Goal: Book appointment/travel/reservation

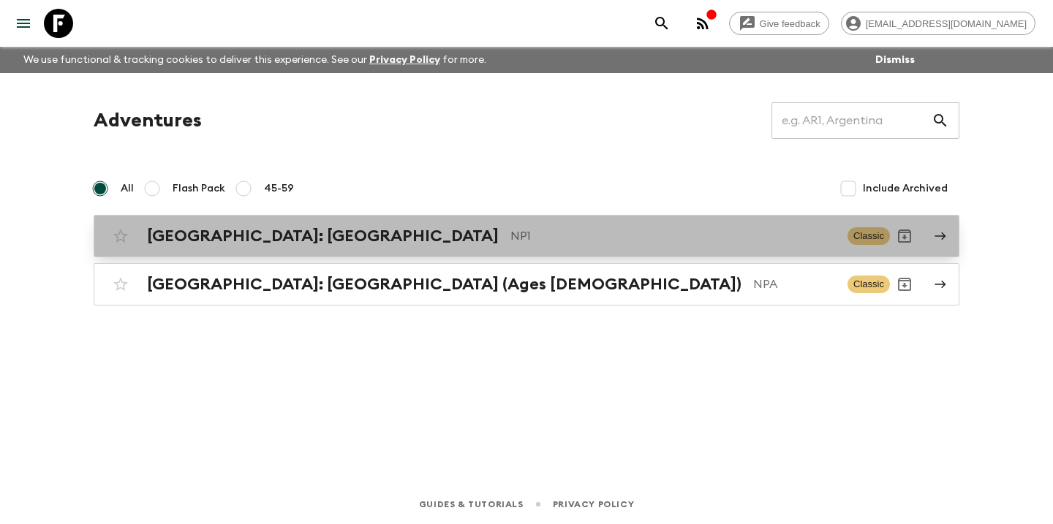
click at [387, 235] on div "[GEOGRAPHIC_DATA]: [GEOGRAPHIC_DATA] NP1" at bounding box center [491, 236] width 689 height 19
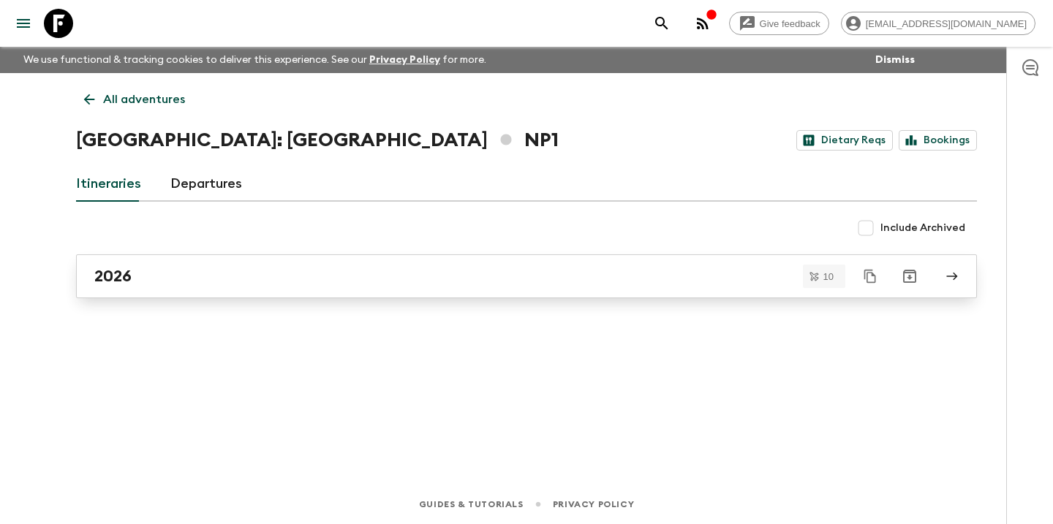
click at [231, 275] on div "2026" at bounding box center [512, 276] width 836 height 19
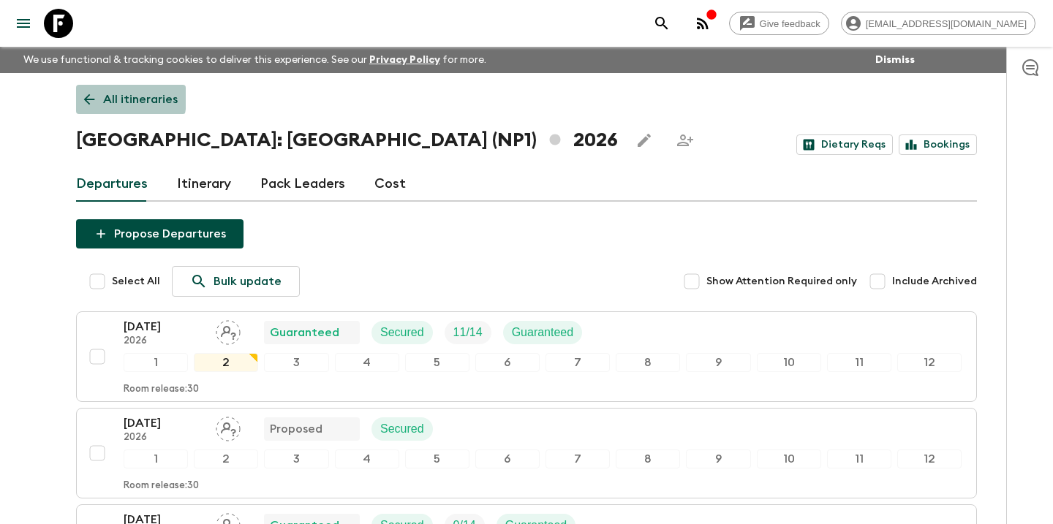
click at [90, 97] on icon at bounding box center [89, 99] width 16 height 16
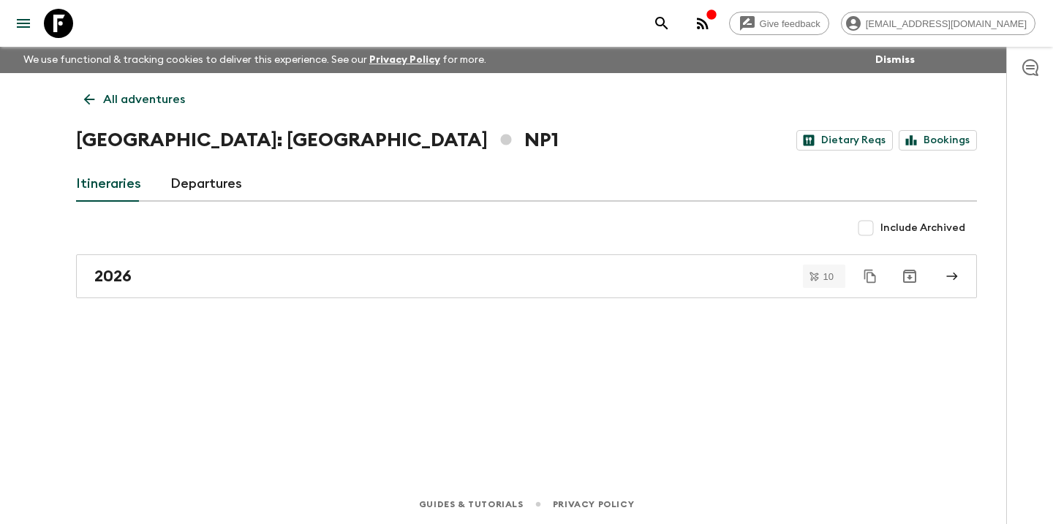
click at [90, 99] on icon at bounding box center [89, 99] width 16 height 16
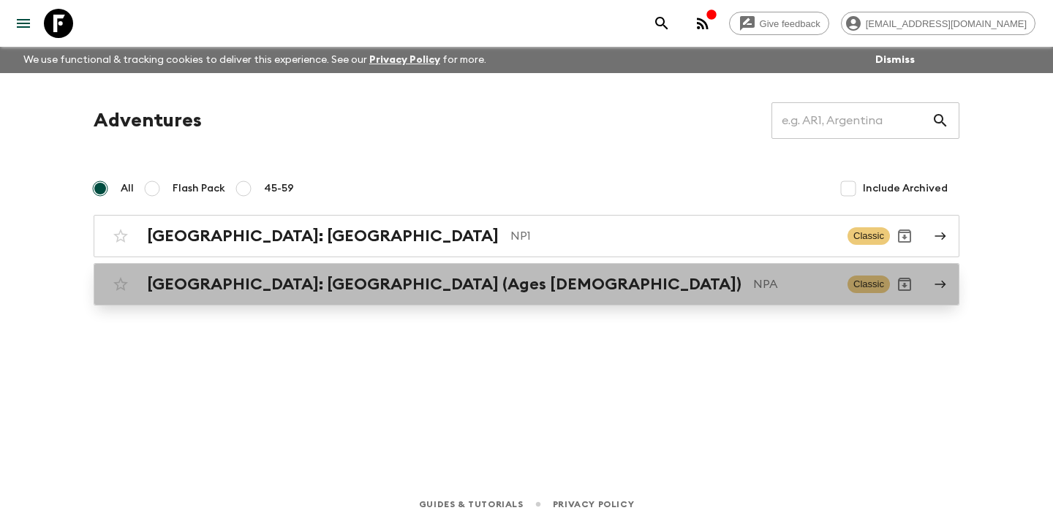
click at [255, 275] on h2 "[GEOGRAPHIC_DATA]: [GEOGRAPHIC_DATA] (Ages [DEMOGRAPHIC_DATA])" at bounding box center [444, 284] width 594 height 19
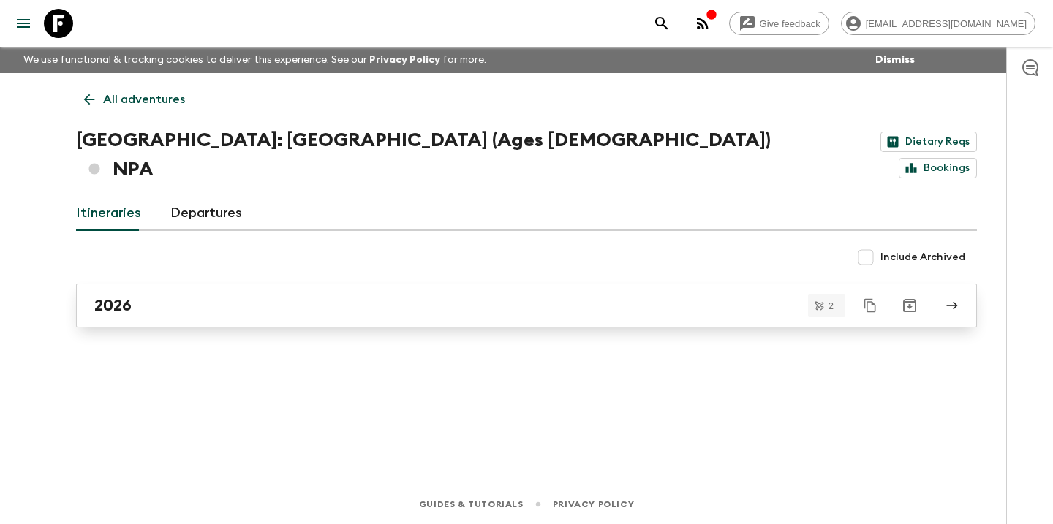
click at [245, 296] on div "2026" at bounding box center [512, 305] width 836 height 19
